Goal: Find specific page/section: Find specific page/section

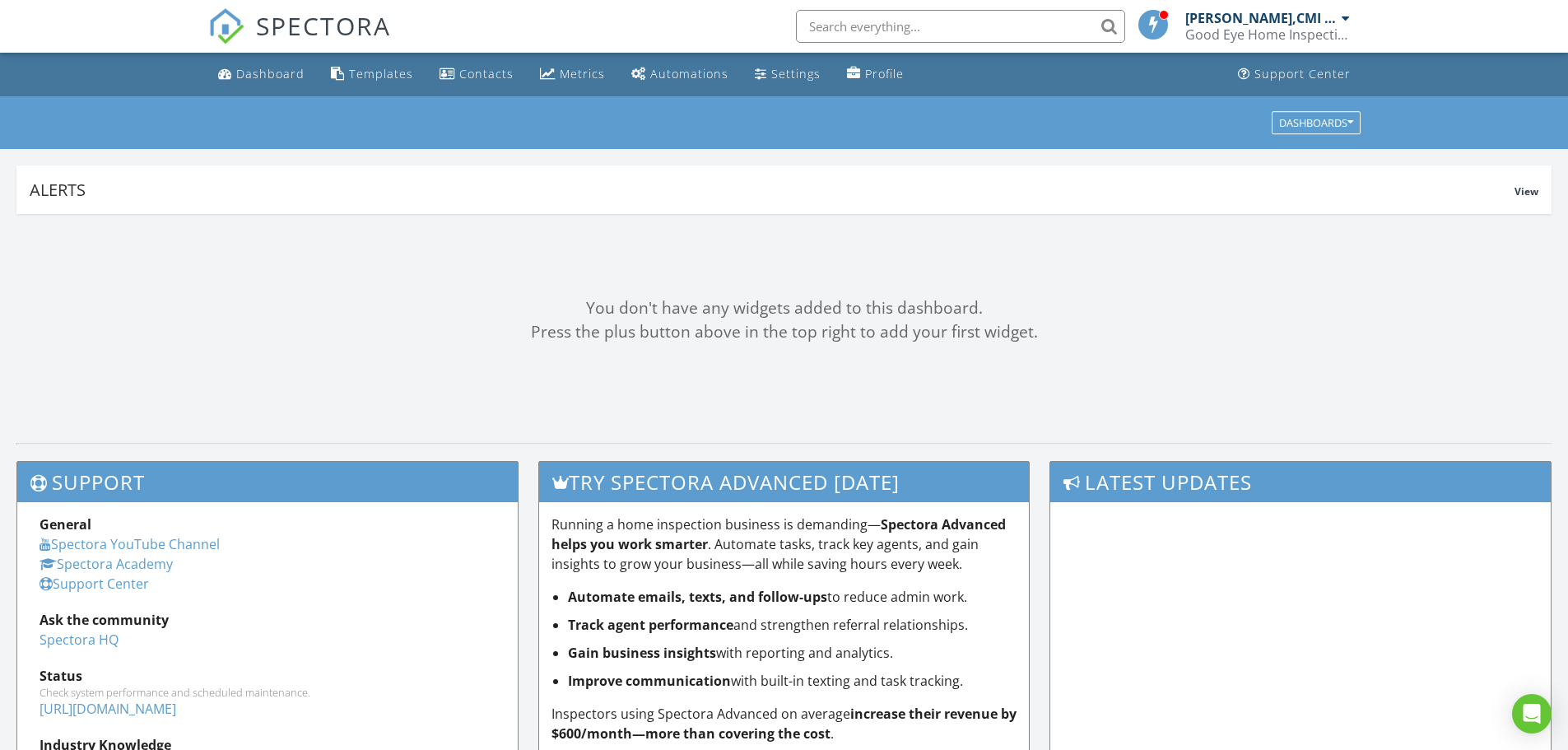
click at [872, 33] on input "text" at bounding box center [960, 26] width 329 height 33
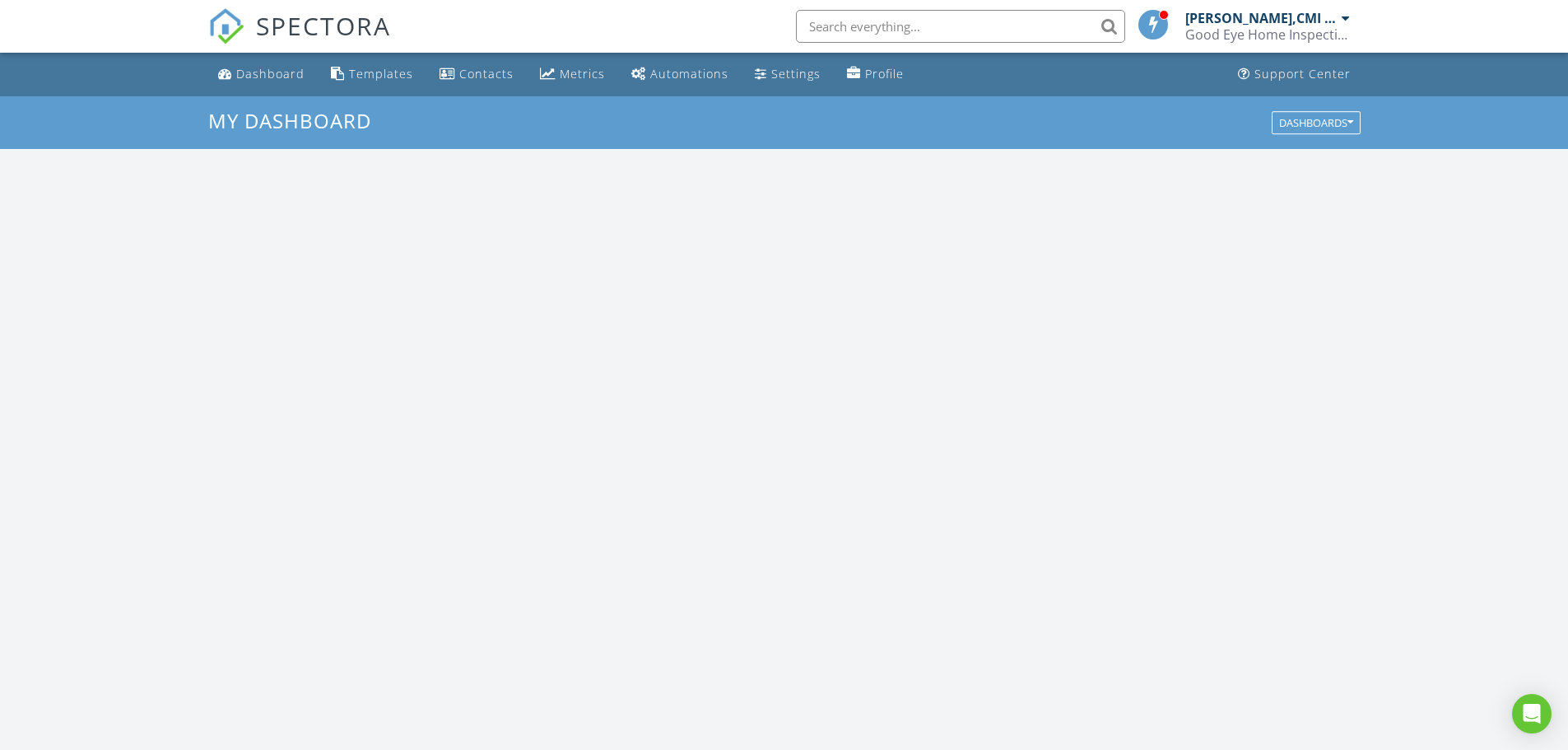
scroll to position [1523, 1594]
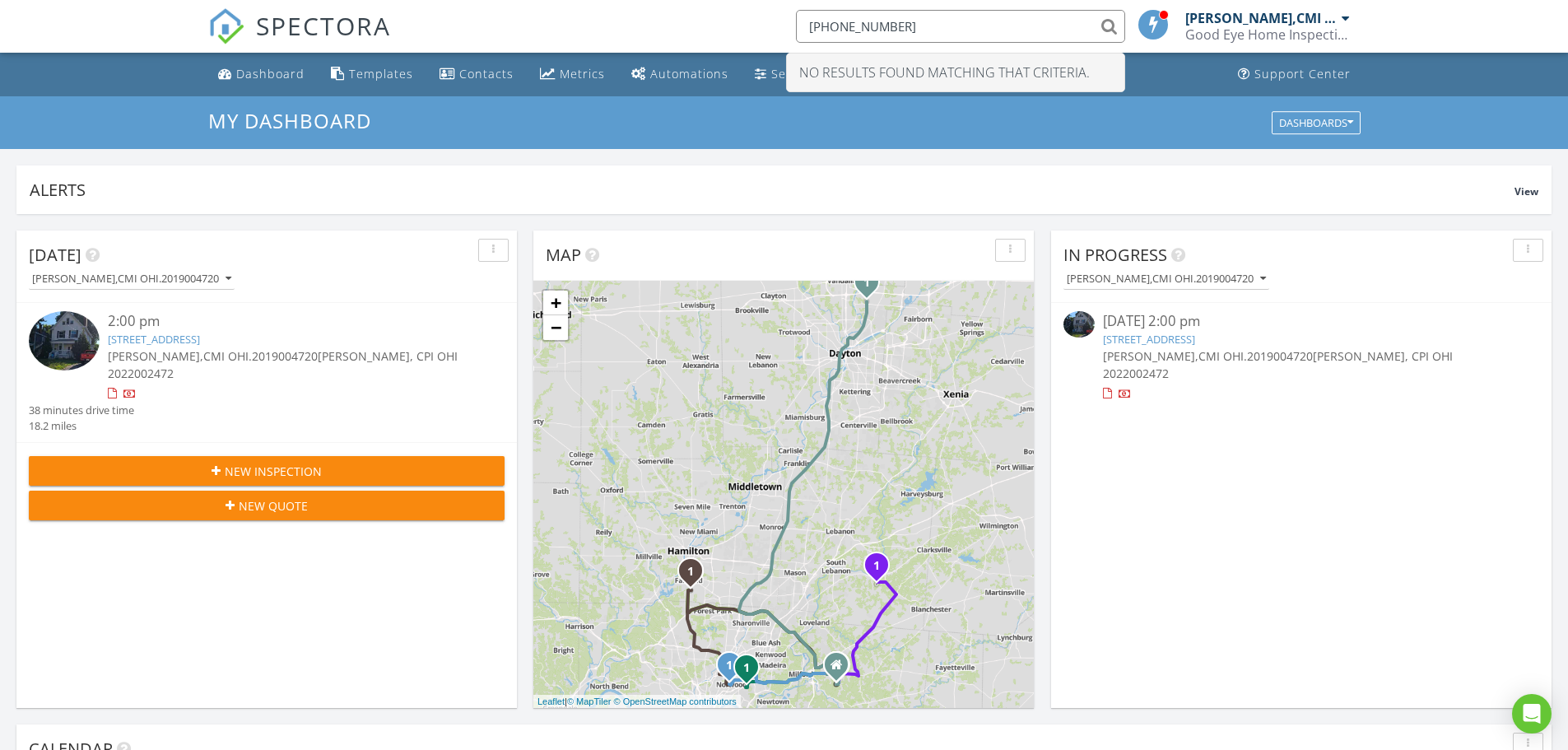
drag, startPoint x: 813, startPoint y: 28, endPoint x: 623, endPoint y: 26, distance: 190.0
click at [623, 26] on div "SPECTORA 513-290-0776 No results found matching that criteria. Todd Engle,CMI O…" at bounding box center [784, 26] width 1153 height 53
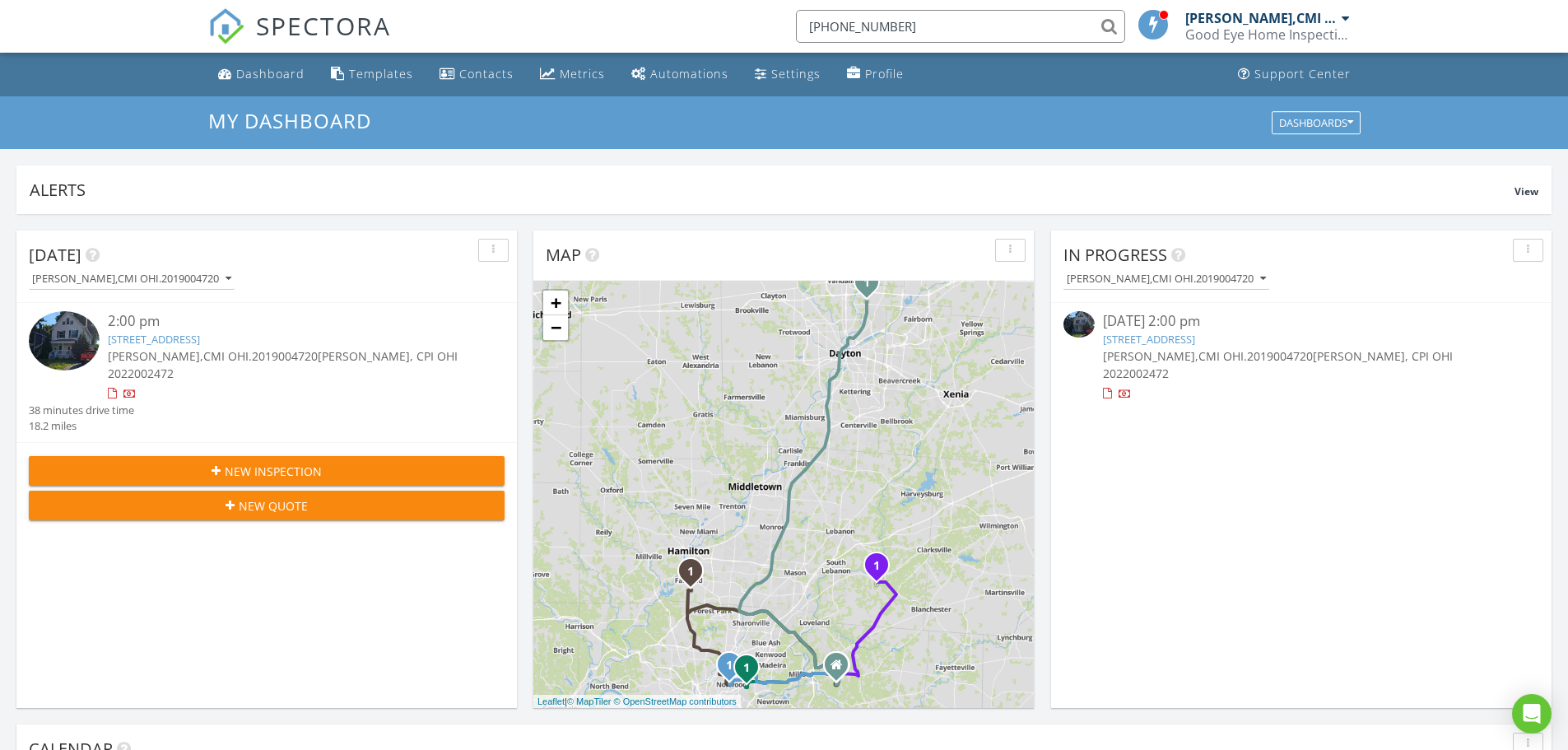
paste input "gdavidson@kw.com"
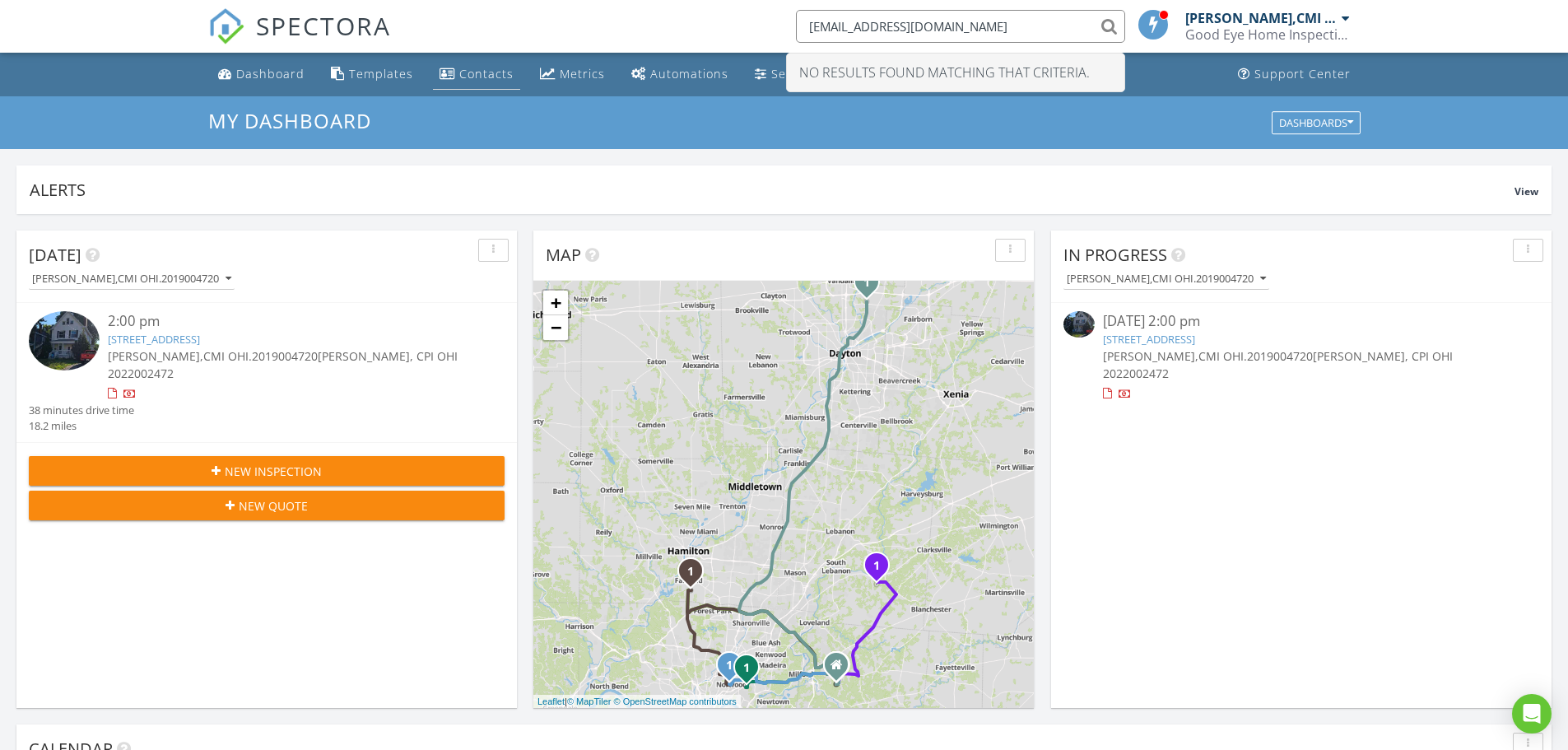
type input "gdavidson@kw.com"
click at [496, 77] on div "Contacts" at bounding box center [486, 73] width 55 height 15
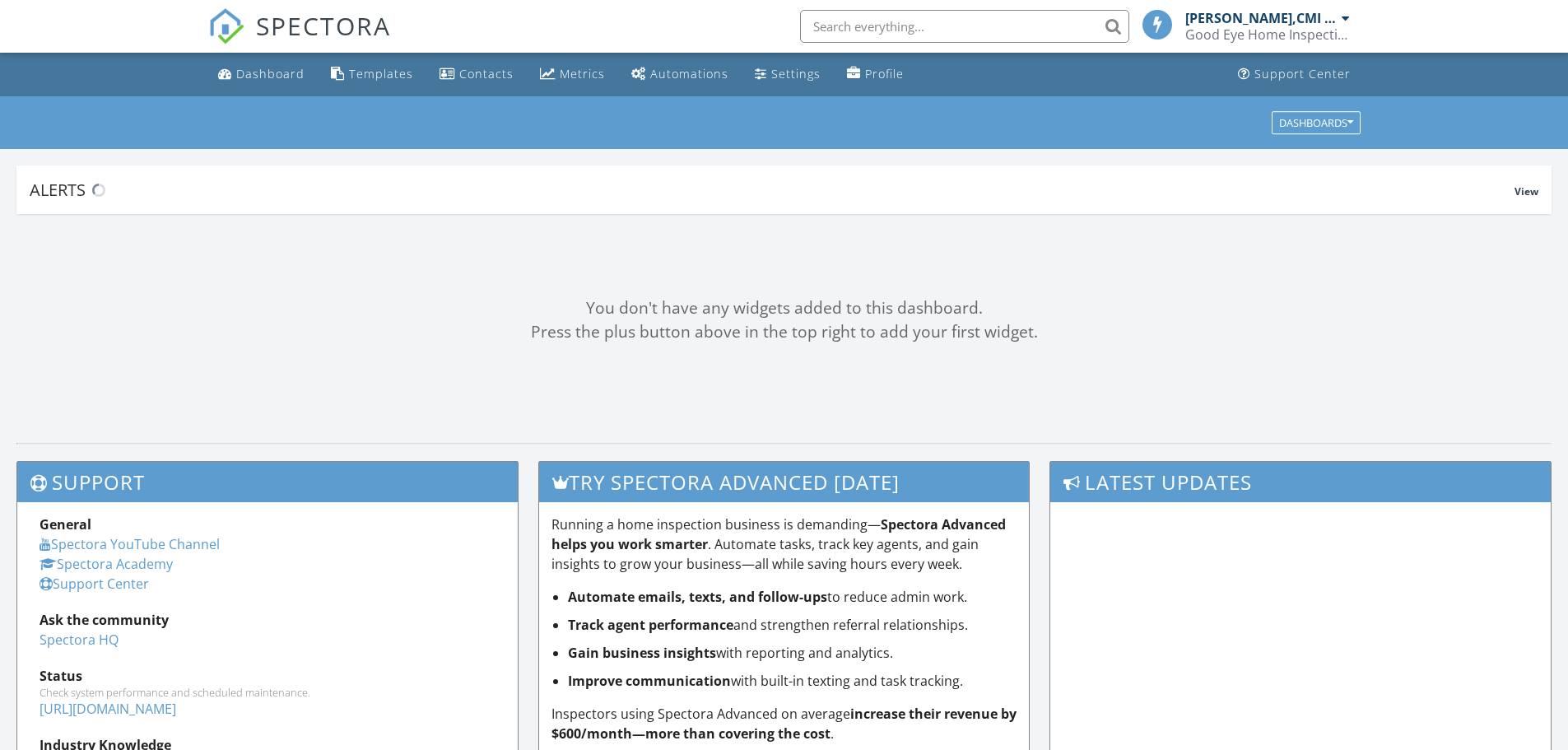
click at [970, 29] on input "text" at bounding box center [964, 26] width 329 height 33
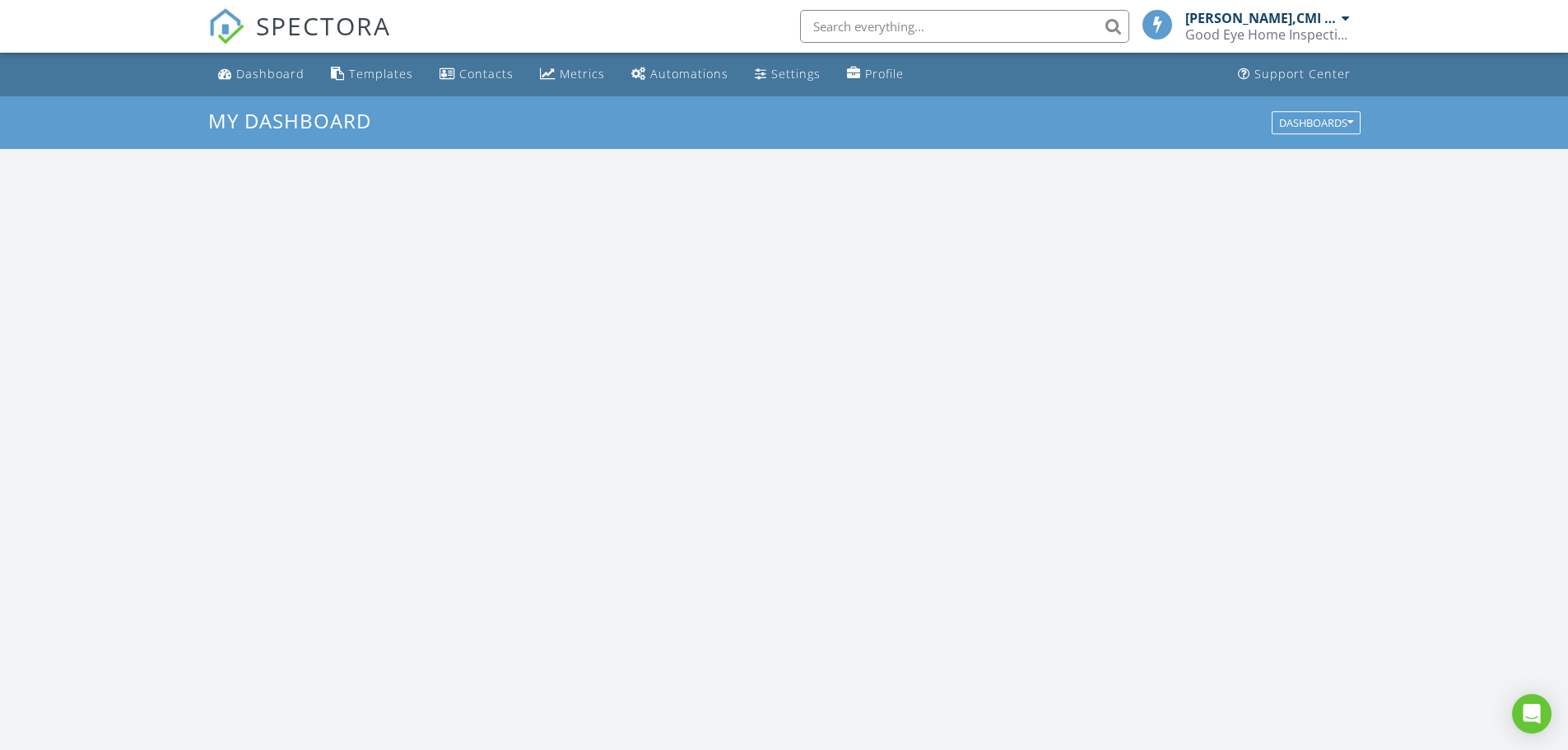
scroll to position [1523, 1594]
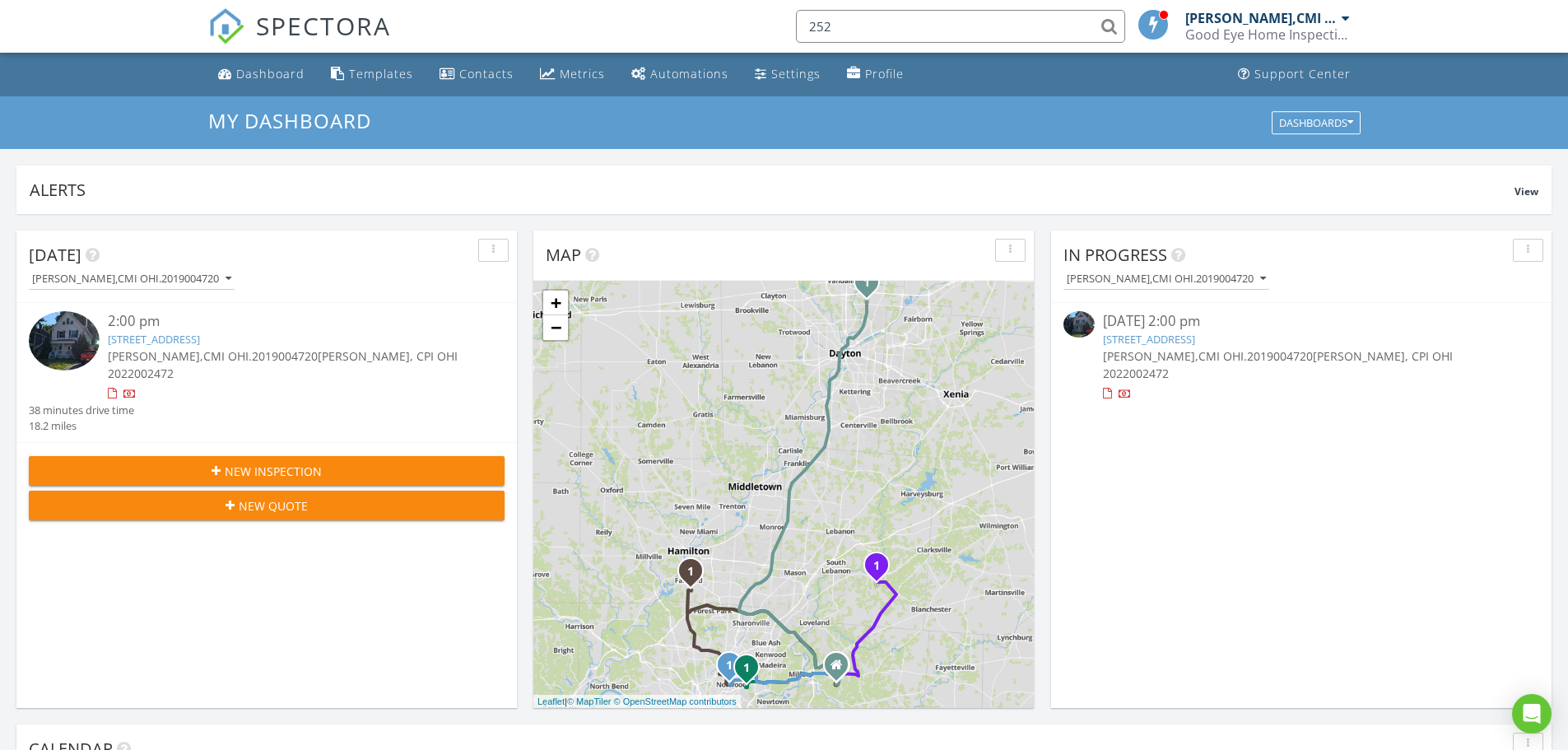
type input "2528"
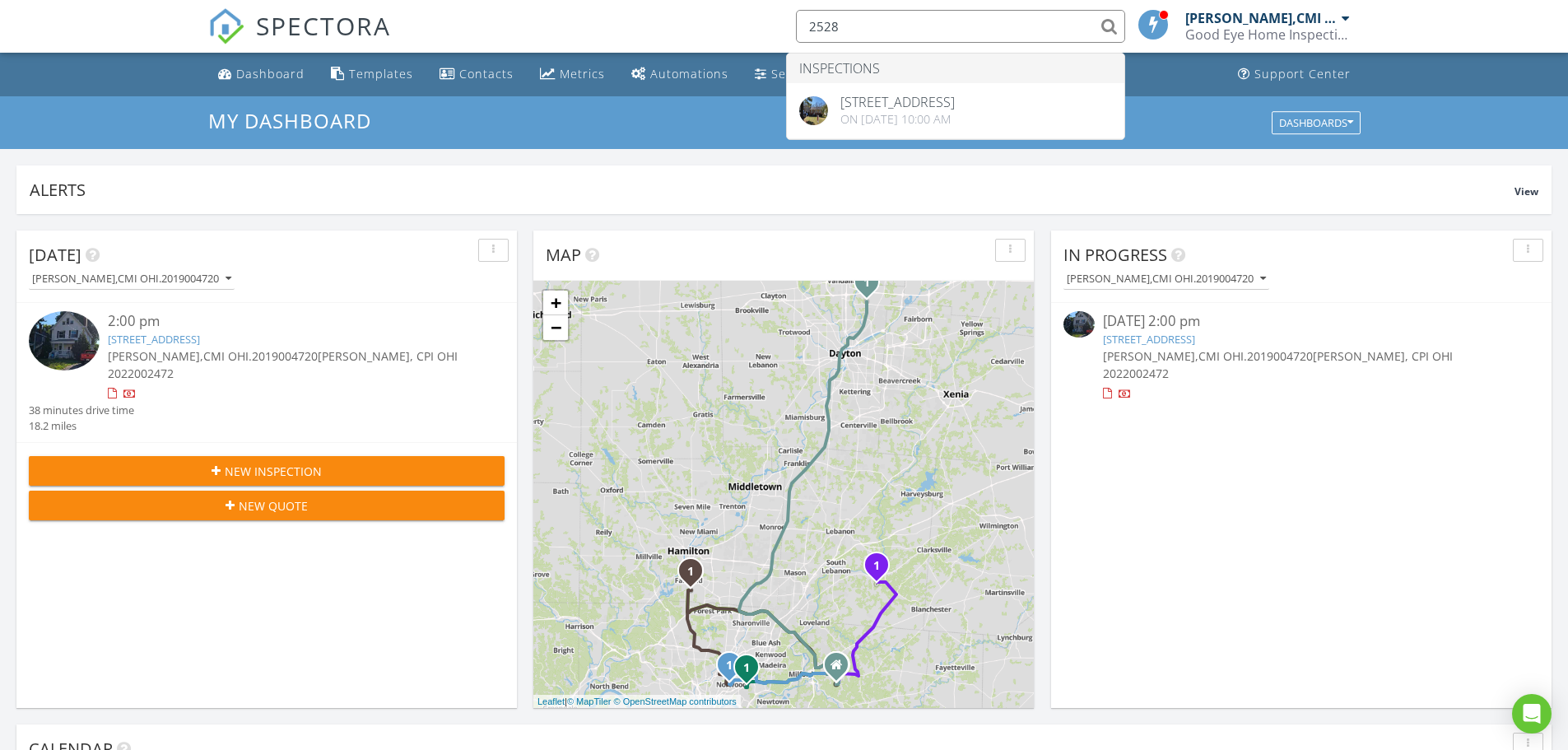
drag, startPoint x: 925, startPoint y: 30, endPoint x: 702, endPoint y: 32, distance: 223.0
click at [702, 32] on div "SPECTORA 2528 Inspections 2528 Teuton Ct, Cincinnati, OH 45244 On 03/04/2021 at…" at bounding box center [784, 26] width 1153 height 53
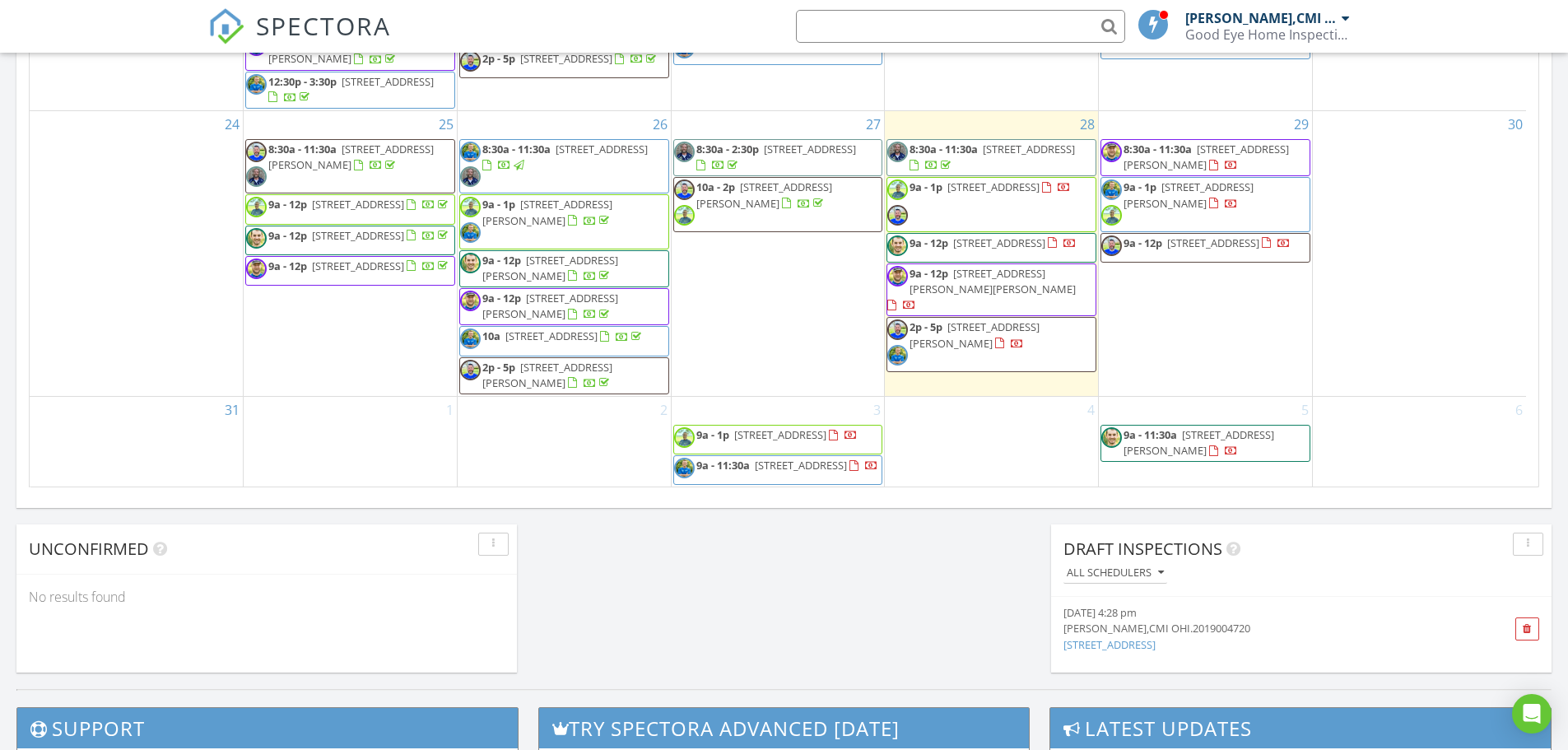
scroll to position [866, 0]
